Goal: Find specific page/section: Find specific page/section

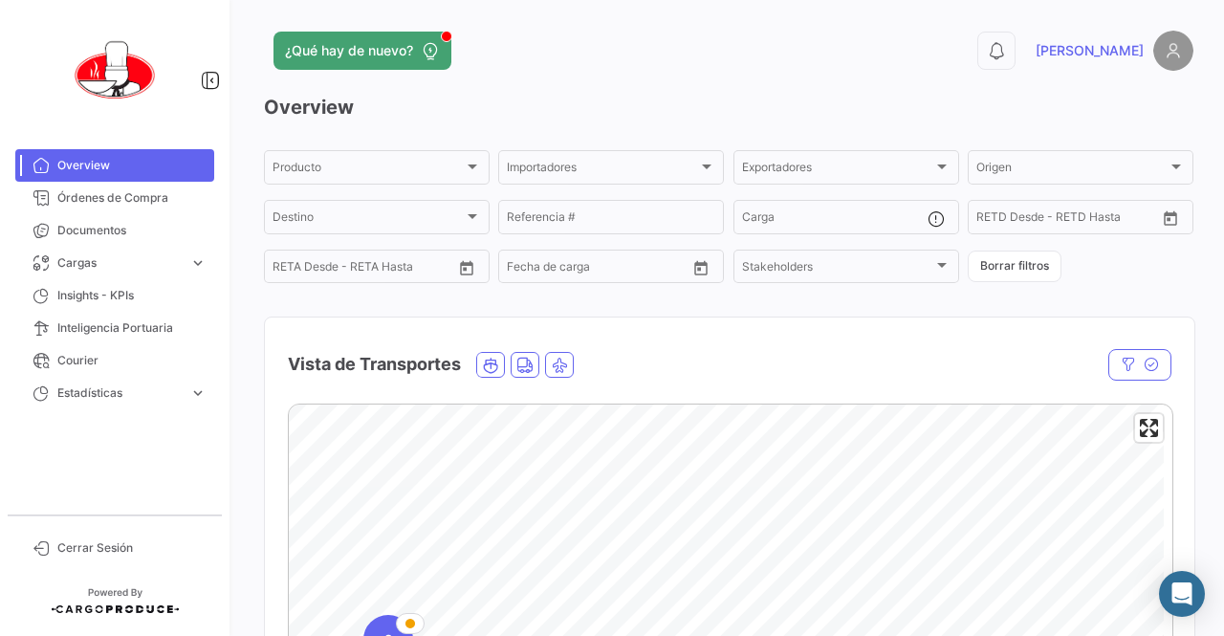
click at [634, 354] on div "Vista de Transportes" at bounding box center [597, 365] width 619 height 48
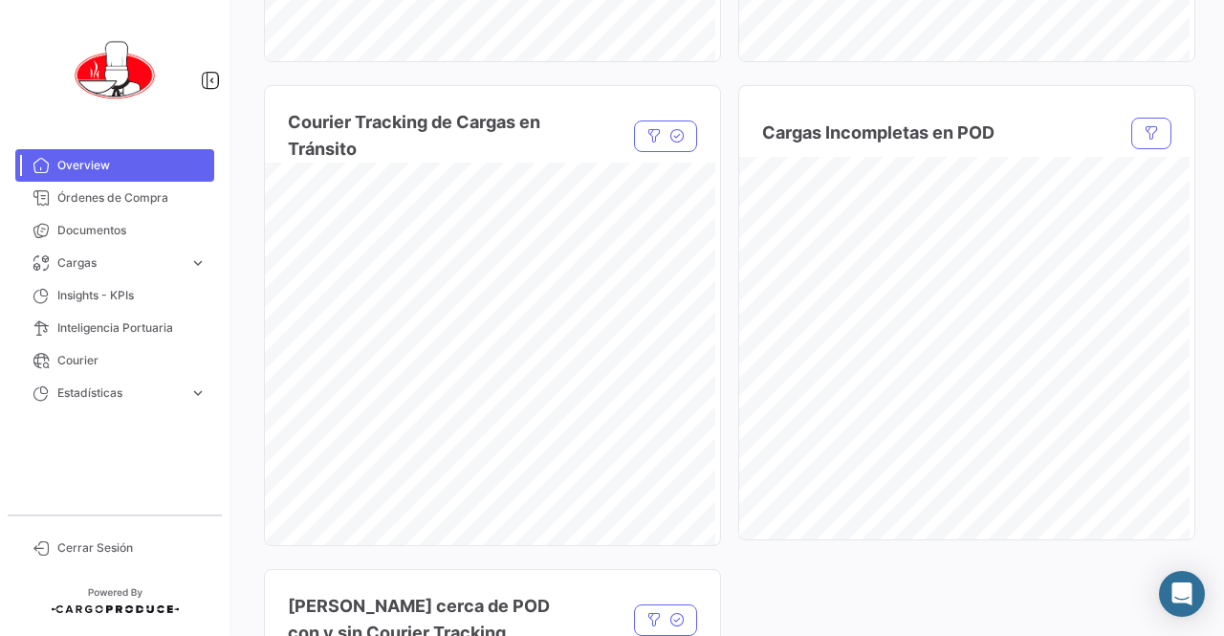
scroll to position [1530, 0]
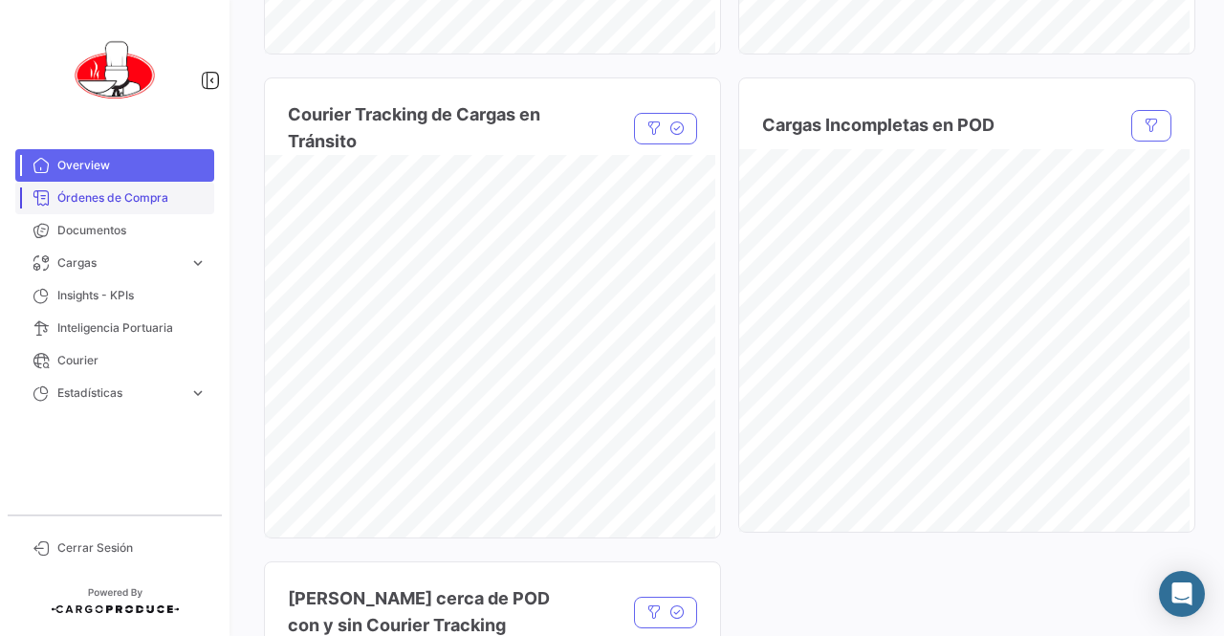
click at [116, 195] on span "Órdenes de Compra" at bounding box center [131, 197] width 149 height 17
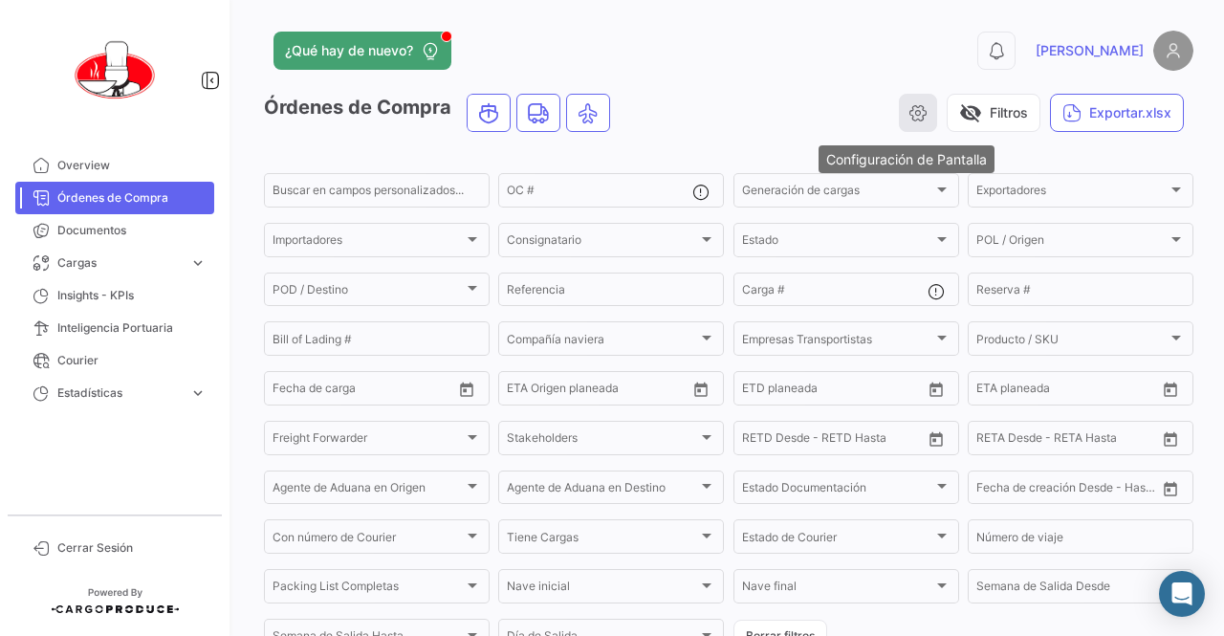
click at [910, 119] on icon "button" at bounding box center [918, 112] width 19 height 19
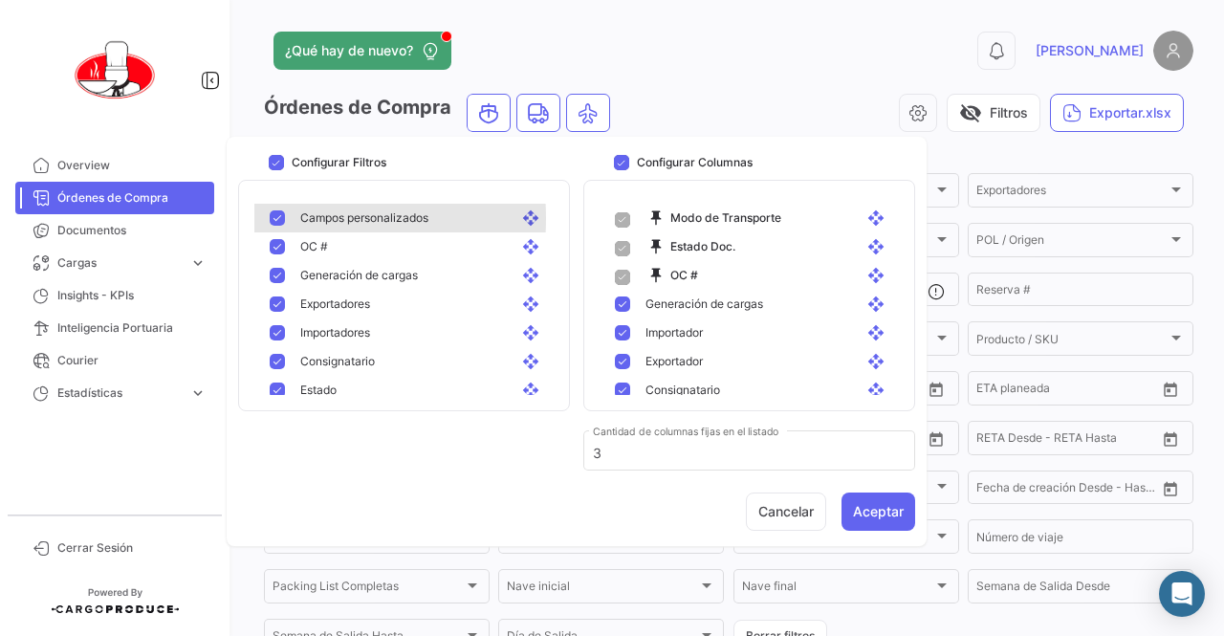
click at [272, 218] on mat-pseudo-checkbox at bounding box center [277, 217] width 15 height 15
click at [386, 164] on h3 "Configurar Filtros" at bounding box center [339, 162] width 95 height 17
click at [276, 170] on input "Configurar Filtros" at bounding box center [275, 170] width 1 height 1
click at [279, 162] on span at bounding box center [276, 162] width 15 height 15
click at [276, 170] on input "Configurar Filtros" at bounding box center [275, 170] width 1 height 1
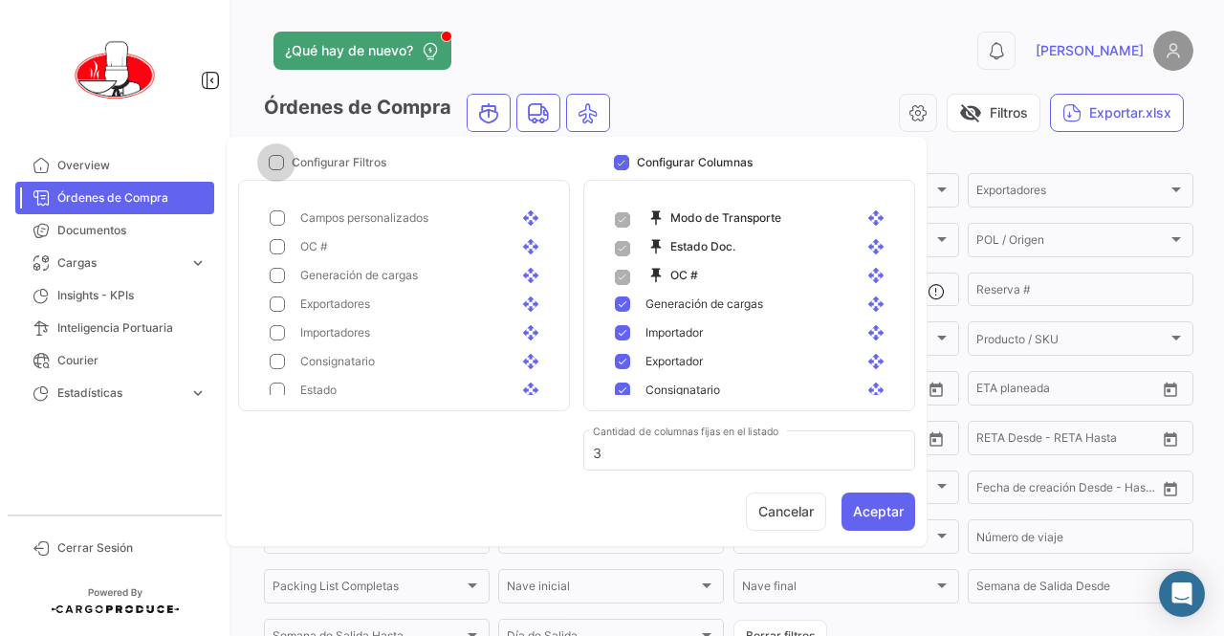
click at [280, 155] on span at bounding box center [276, 162] width 15 height 15
click at [276, 170] on input "Configurar Filtros" at bounding box center [275, 170] width 1 height 1
checkbox input "true"
drag, startPoint x: 90, startPoint y: 175, endPoint x: 111, endPoint y: 188, distance: 24.9
click at [90, 175] on link "Overview" at bounding box center [114, 165] width 199 height 33
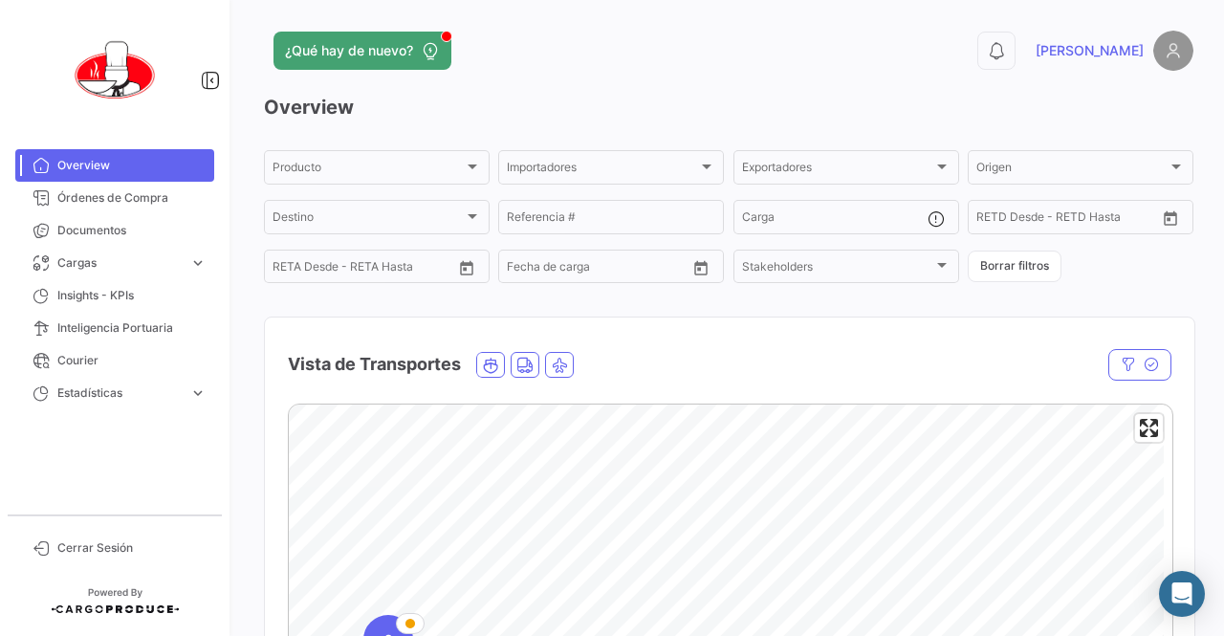
click at [1159, 51] on img at bounding box center [1174, 51] width 40 height 40
